Goal: Task Accomplishment & Management: Use online tool/utility

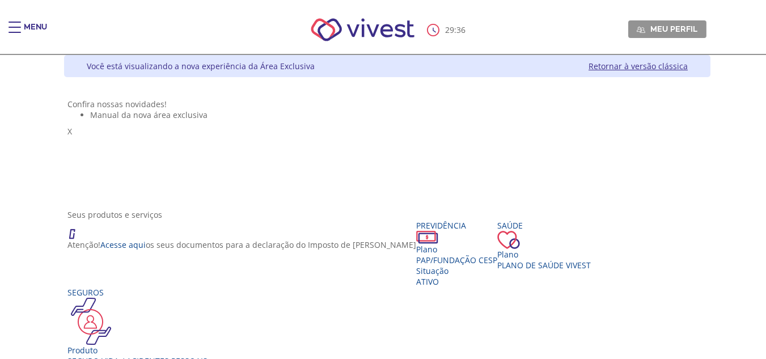
click at [11, 28] on div "Main header" at bounding box center [15, 33] width 12 height 23
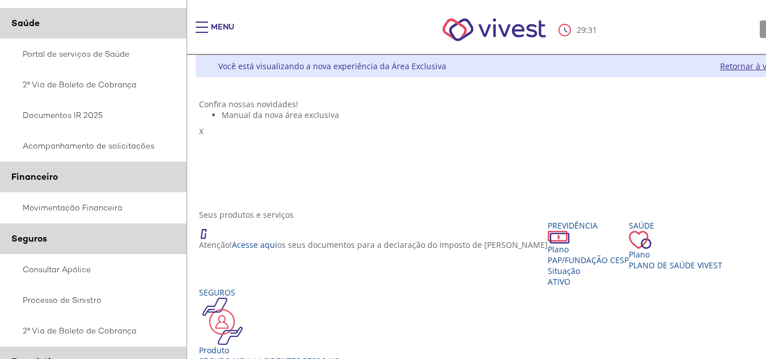
scroll to position [227, 0]
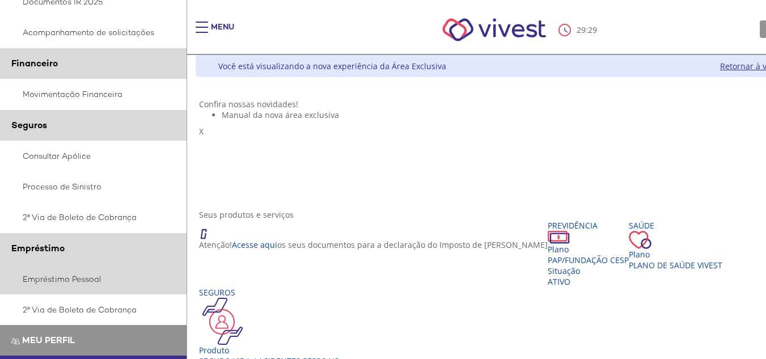
click at [34, 279] on link "Empréstimo Pessoal" at bounding box center [93, 279] width 187 height 31
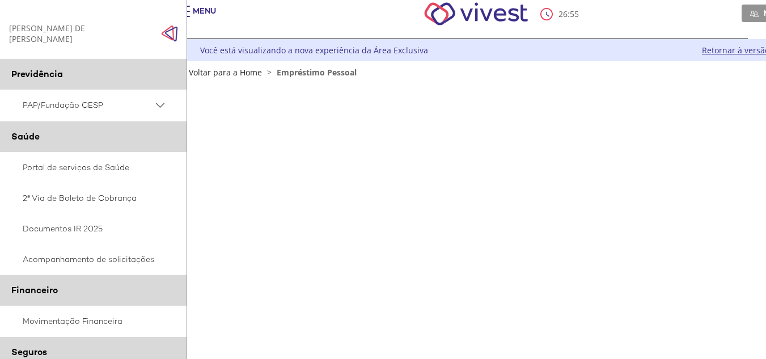
scroll to position [0, 18]
